Goal: Check status

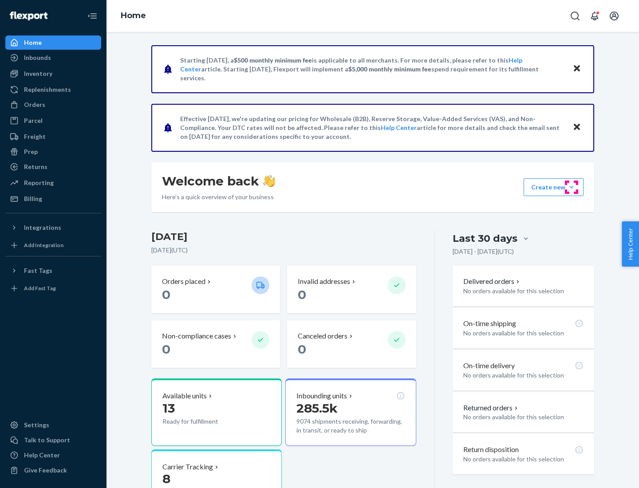
click at [572, 187] on button "Create new Create new inbound Create new order Create new product" at bounding box center [554, 187] width 60 height 18
click at [37, 58] on div "Inbounds" at bounding box center [37, 57] width 27 height 9
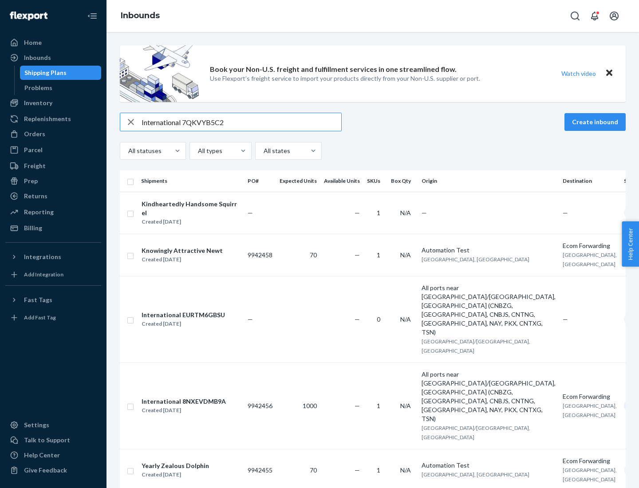
type input "International 7QKVYB5C29"
click at [197, 218] on div "Created [DATE]" at bounding box center [191, 222] width 99 height 9
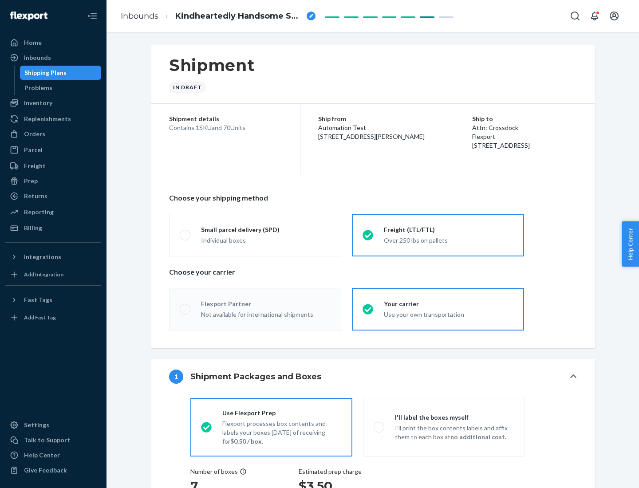
radio input "true"
radio input "false"
radio input "true"
radio input "false"
